Goal: Information Seeking & Learning: Learn about a topic

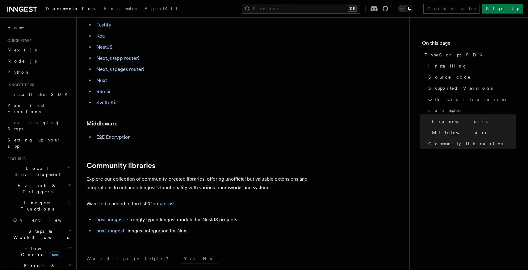
scroll to position [324, 0]
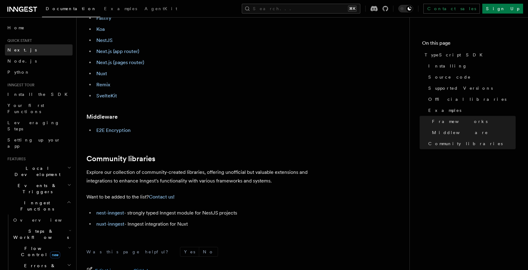
click at [16, 52] on span "Next.js" at bounding box center [21, 50] width 29 height 5
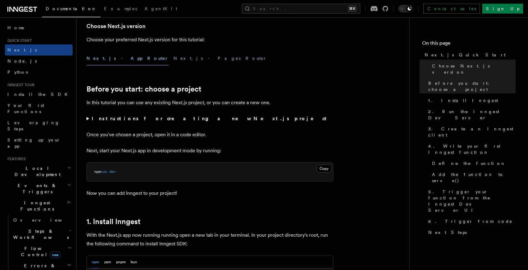
scroll to position [144, 0]
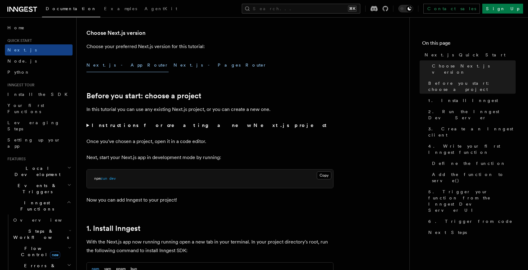
click at [173, 61] on button "Next.js - Pages Router" at bounding box center [219, 65] width 93 height 14
click at [116, 67] on button "Next.js - App Router" at bounding box center [127, 65] width 82 height 14
click at [173, 63] on button "Next.js - Pages Router" at bounding box center [219, 65] width 93 height 14
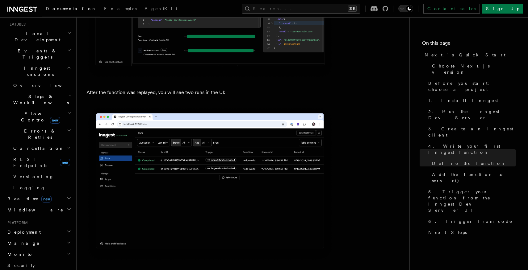
scroll to position [134, 0]
click at [53, 228] on h2 "Deployment" at bounding box center [39, 233] width 68 height 11
click at [50, 228] on h2 "Deployment" at bounding box center [39, 233] width 68 height 11
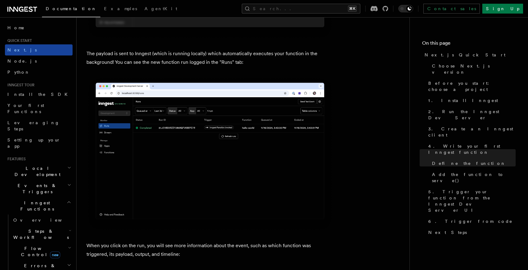
scroll to position [1852, 0]
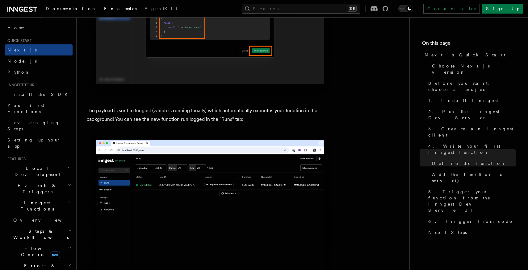
click at [104, 8] on span "Examples" at bounding box center [120, 8] width 33 height 5
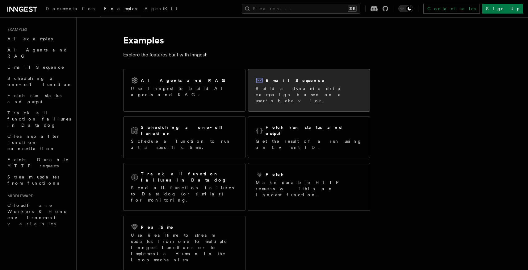
click at [294, 87] on p "Build a dynamic drip campaign based on a user's behavior." at bounding box center [309, 95] width 107 height 19
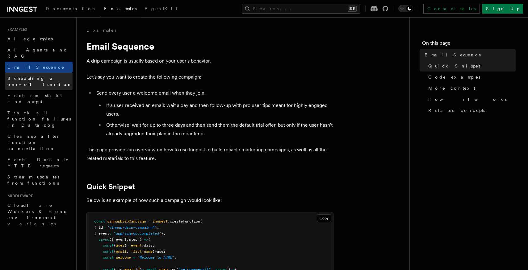
click at [44, 76] on span "Scheduling a one-off function" at bounding box center [39, 81] width 65 height 11
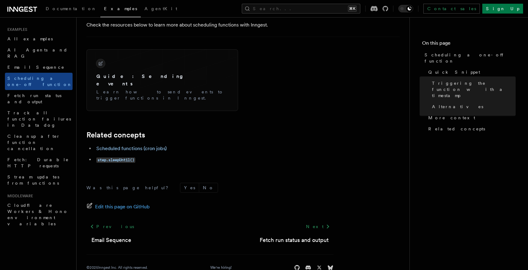
scroll to position [495, 0]
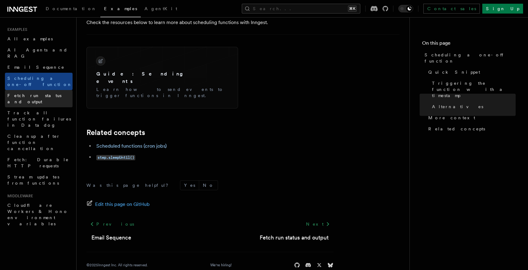
click at [39, 90] on link "Fetch run status and output" at bounding box center [39, 98] width 68 height 17
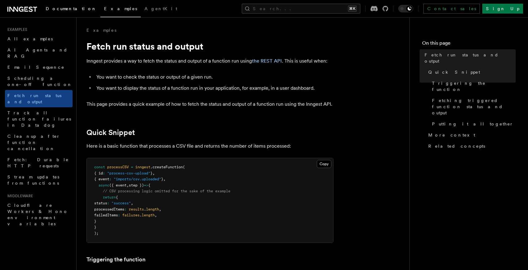
click at [54, 12] on link "Documentation" at bounding box center [71, 9] width 58 height 15
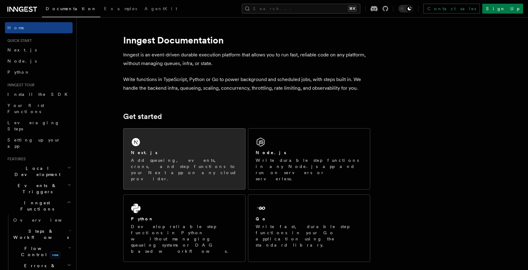
click at [178, 151] on div "Next.js" at bounding box center [184, 153] width 107 height 6
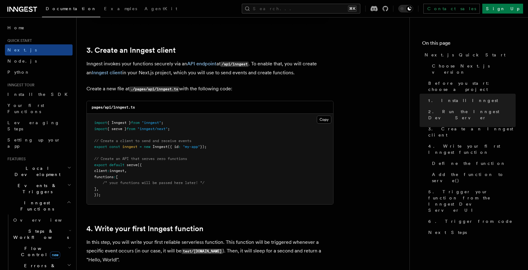
scroll to position [708, 0]
